Goal: Navigation & Orientation: Find specific page/section

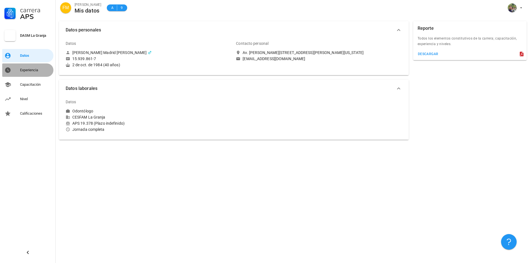
click at [30, 70] on div "Experiencia" at bounding box center [35, 70] width 31 height 4
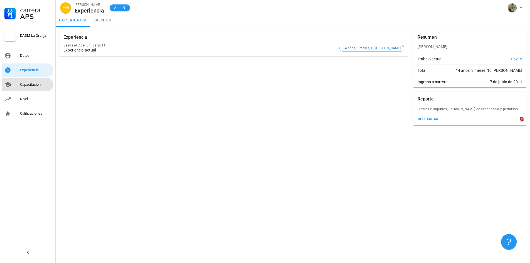
click at [30, 85] on div "Capacitación" at bounding box center [35, 84] width 31 height 4
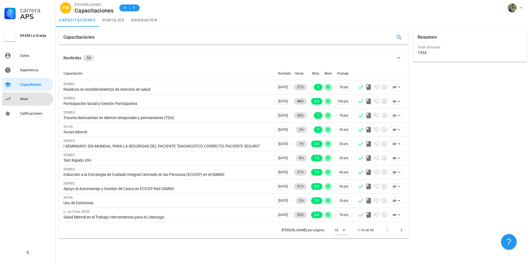
click at [23, 99] on div "Nivel" at bounding box center [35, 99] width 31 height 4
